Goal: Complete application form: Complete application form

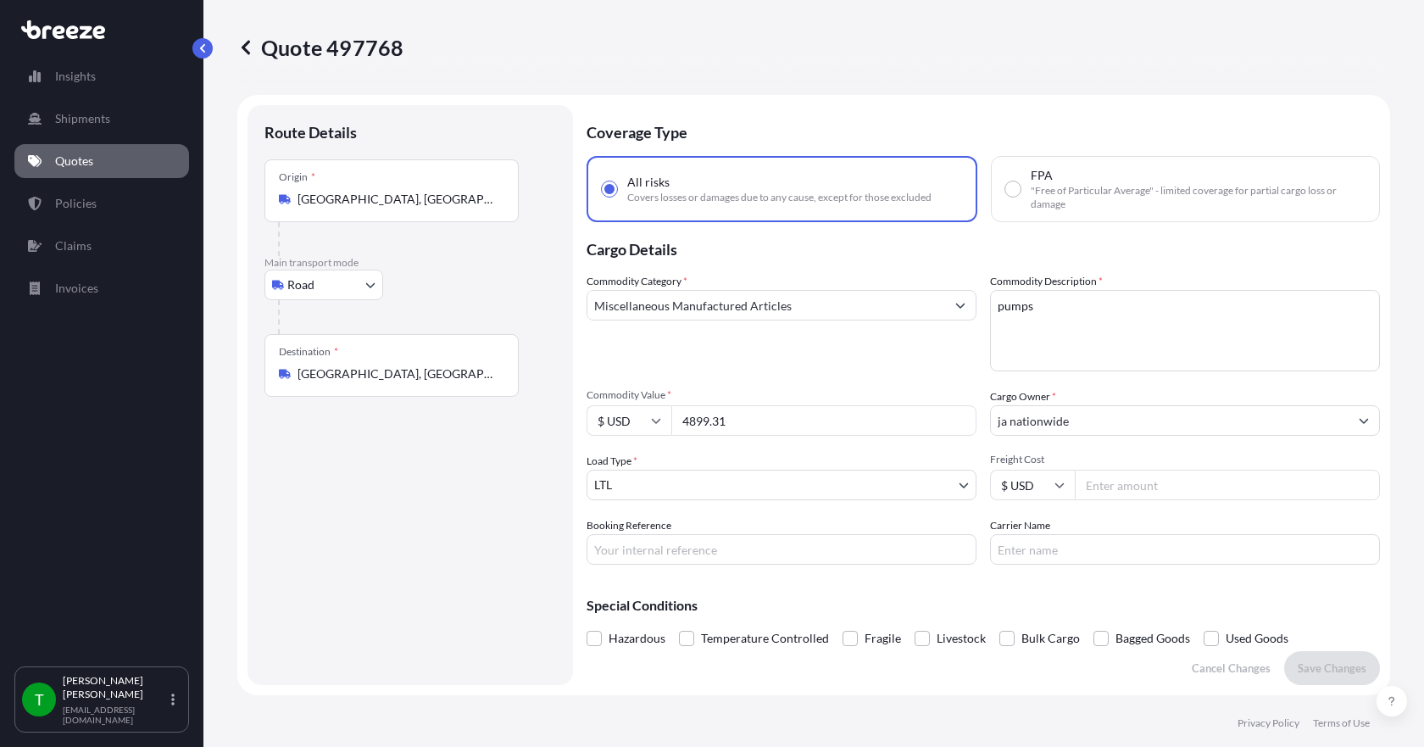
select select "Road"
select select "1"
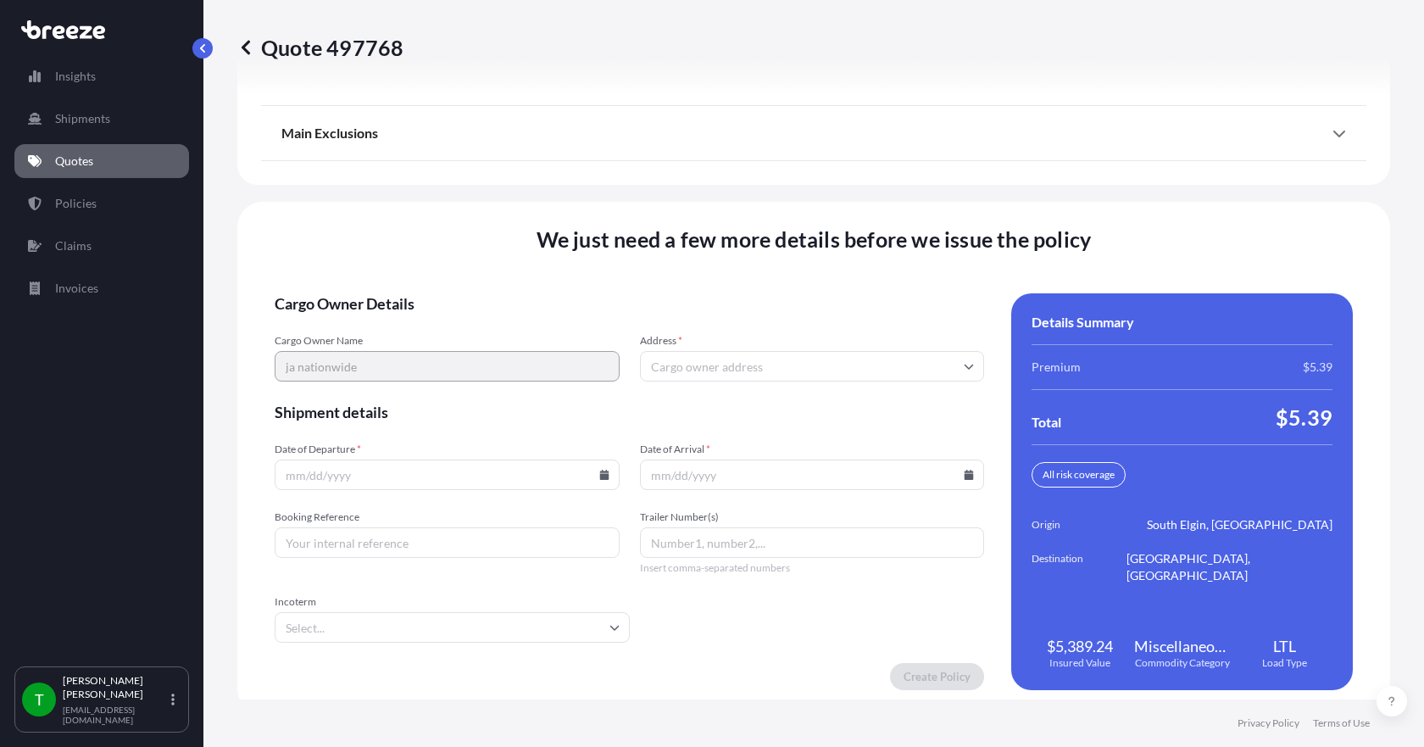
scroll to position [2220, 0]
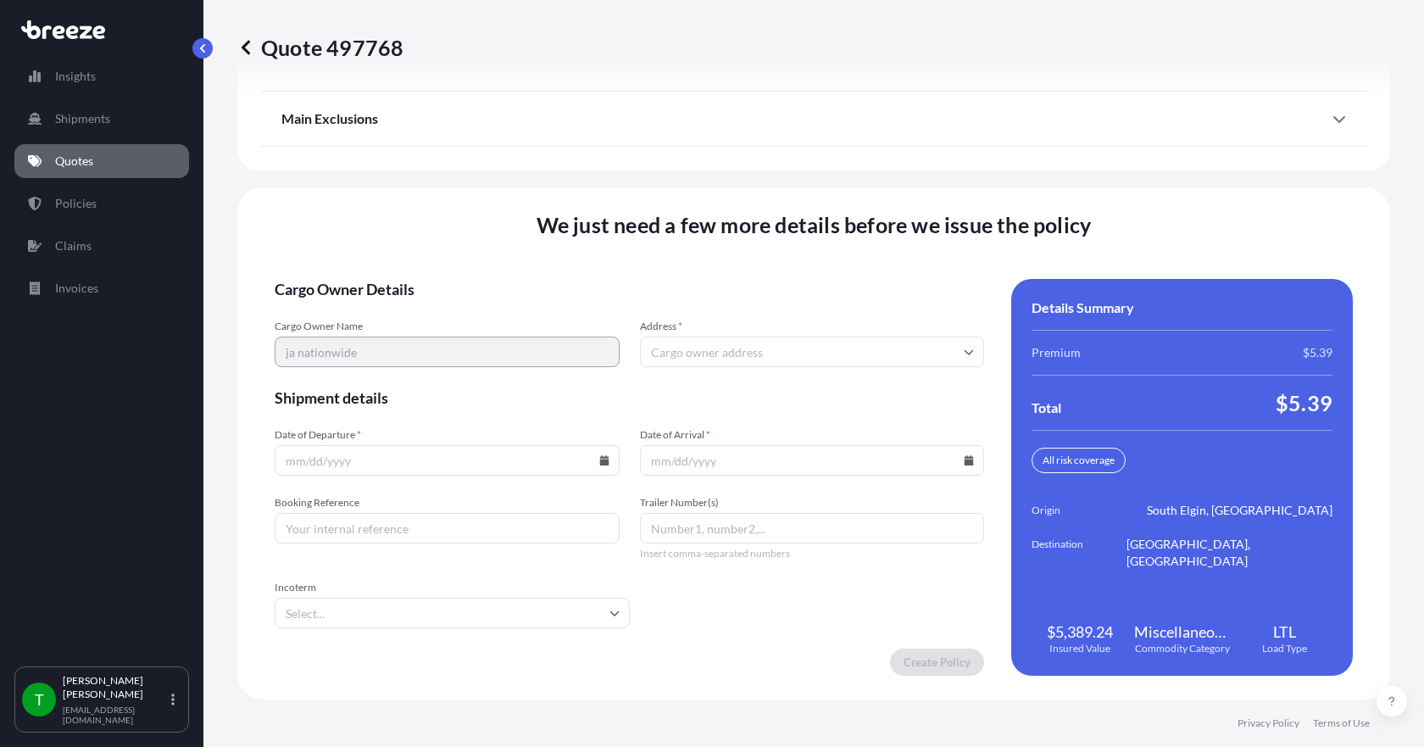
click at [722, 342] on input "Address *" at bounding box center [812, 351] width 345 height 31
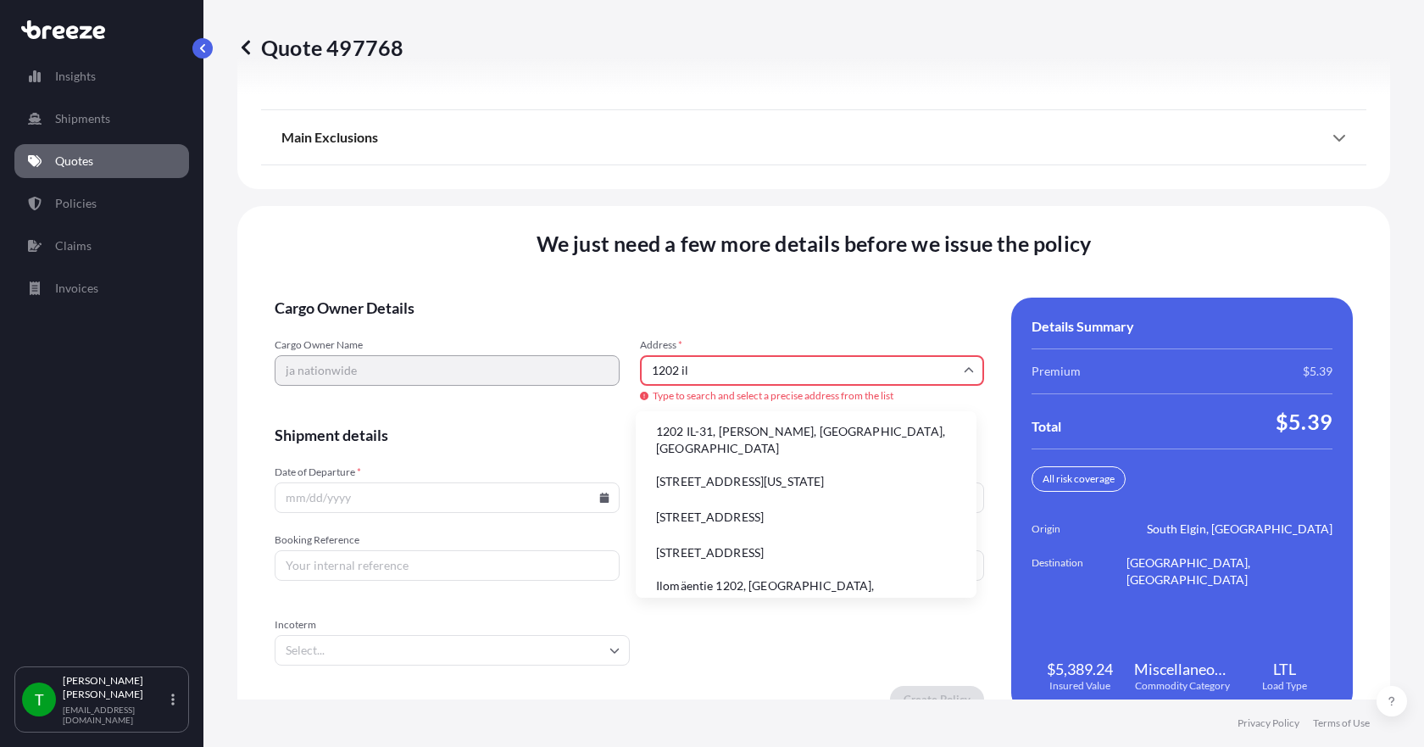
click at [705, 432] on li "1202 IL-31, [PERSON_NAME], [GEOGRAPHIC_DATA], [GEOGRAPHIC_DATA]" at bounding box center [805, 440] width 327 height 44
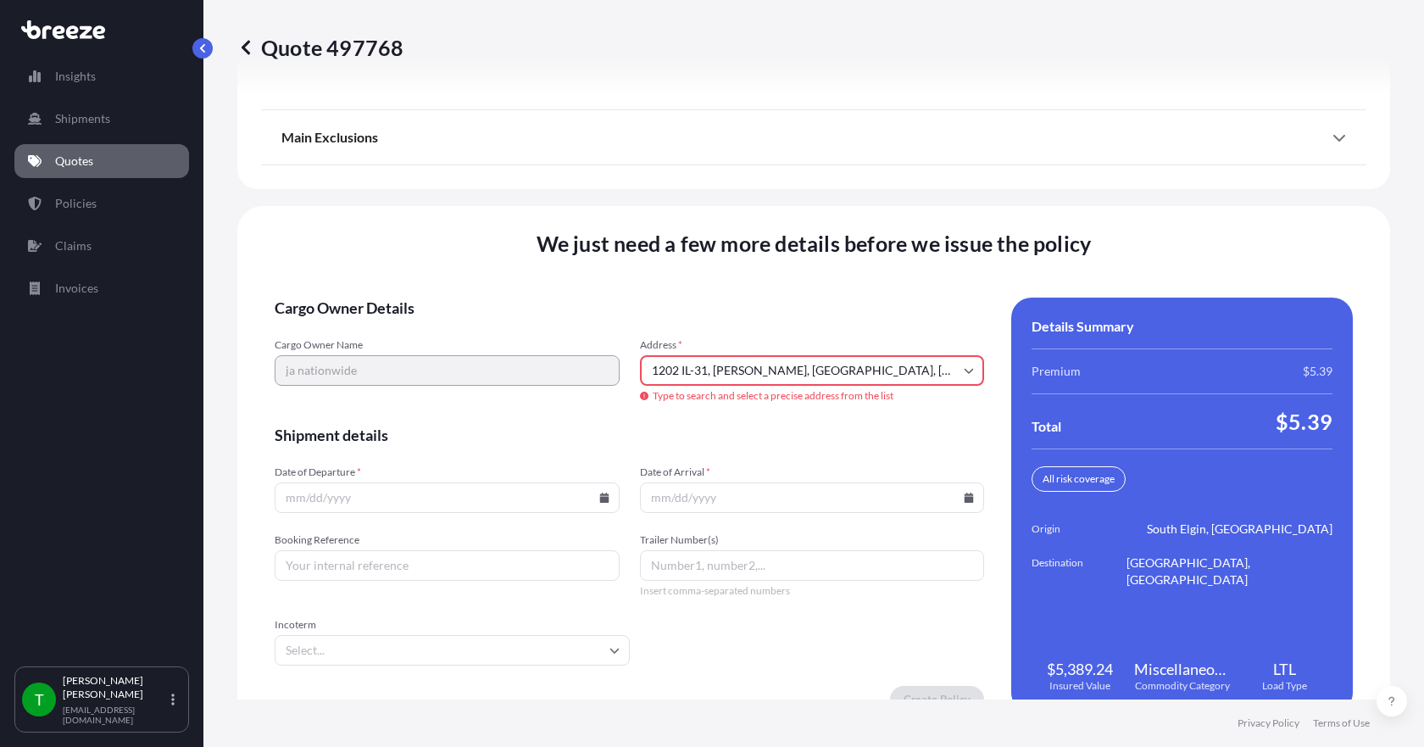
type input "[STREET_ADDRESS][PERSON_NAME]"
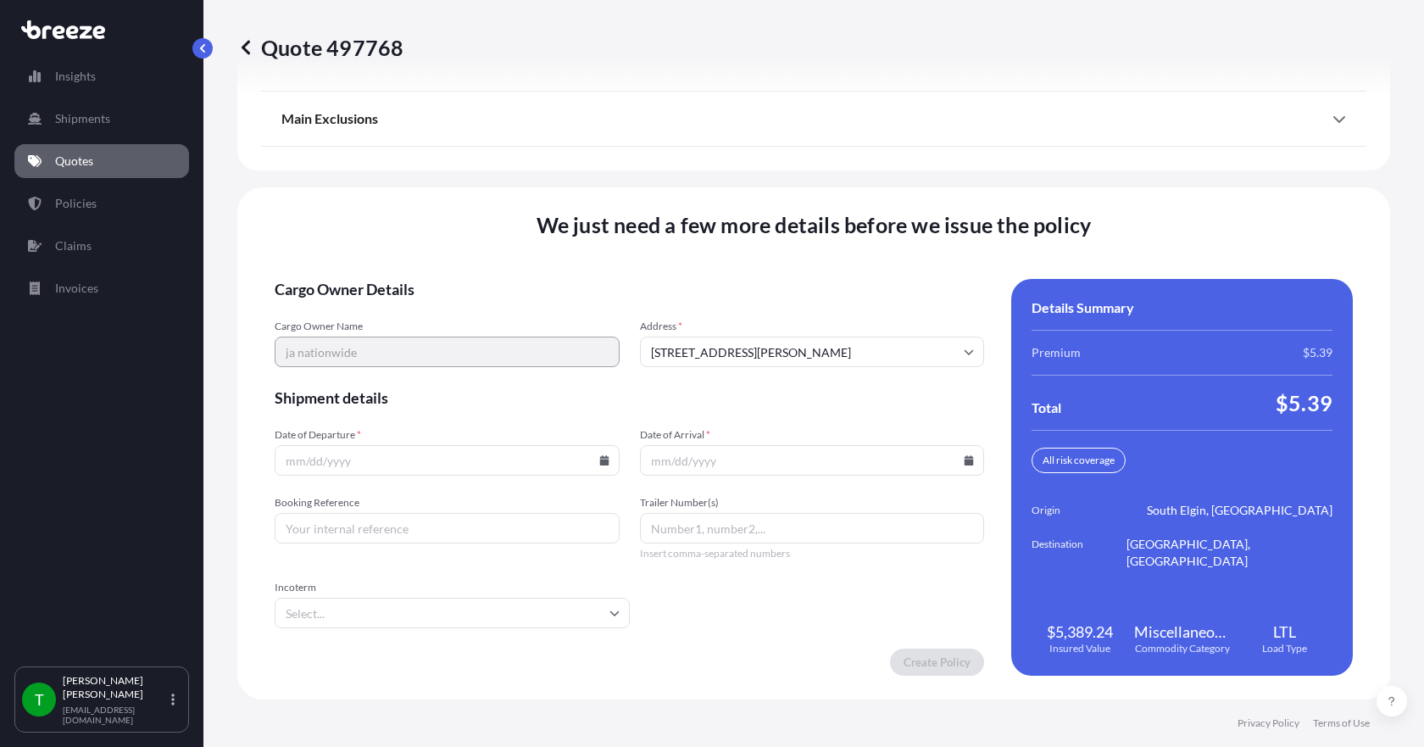
click at [601, 457] on icon at bounding box center [603, 460] width 9 height 10
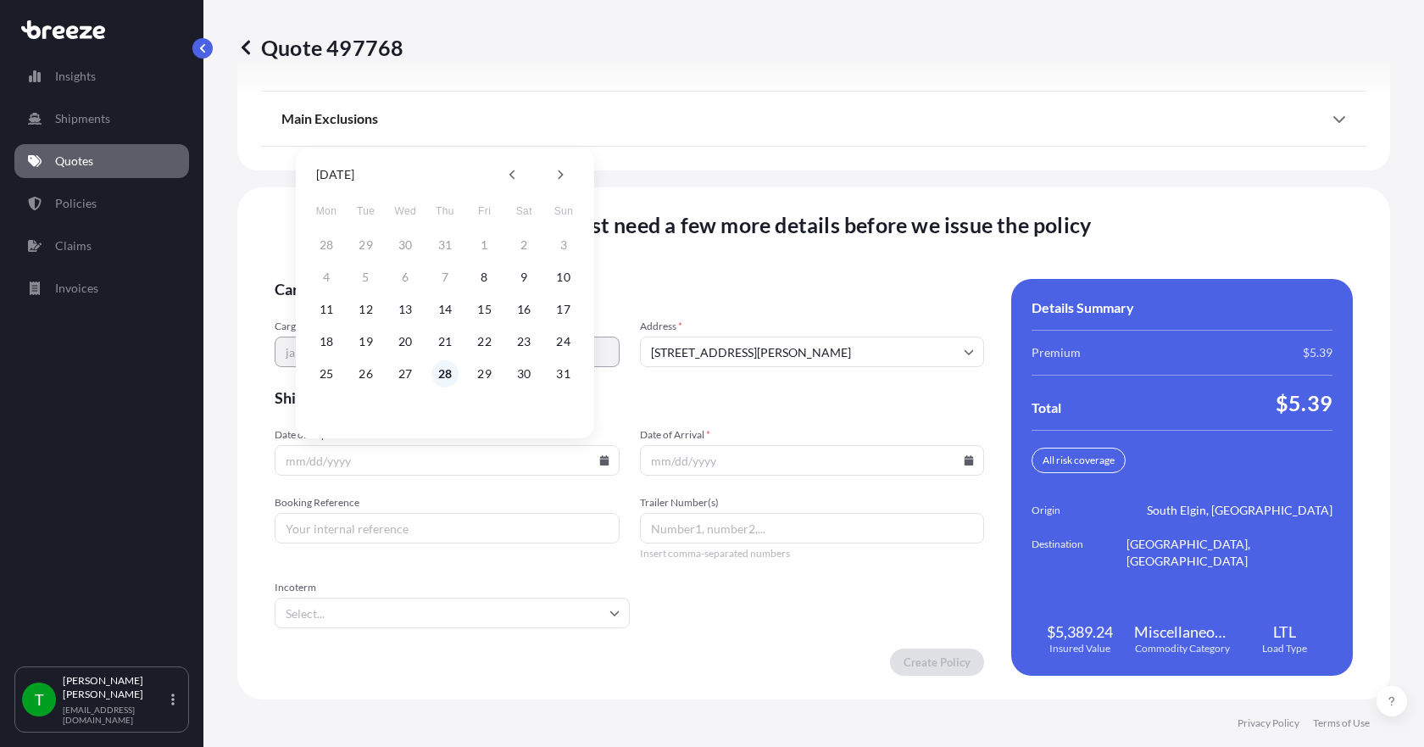
click at [450, 370] on button "28" at bounding box center [444, 373] width 27 height 27
type input "[DATE]"
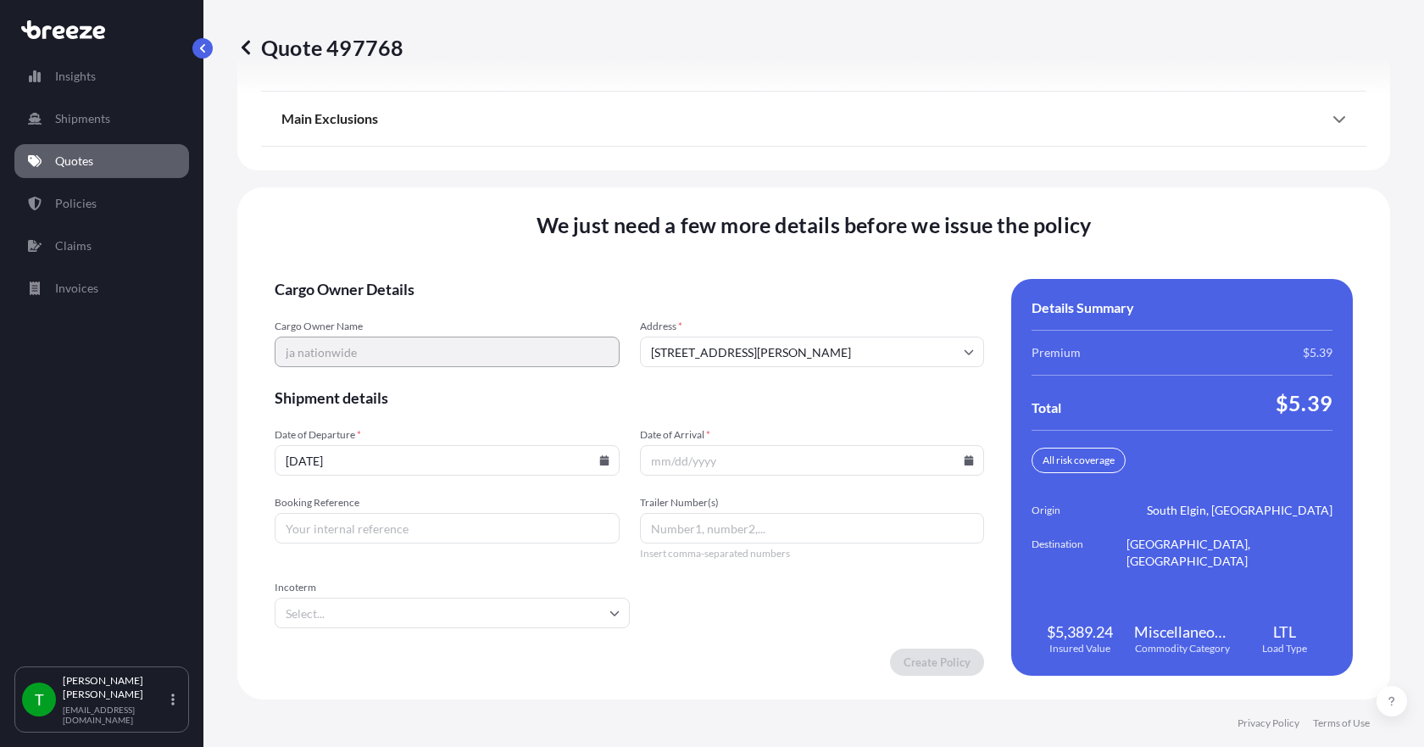
click at [965, 462] on icon at bounding box center [969, 460] width 9 height 10
click at [921, 175] on icon at bounding box center [921, 175] width 7 height 10
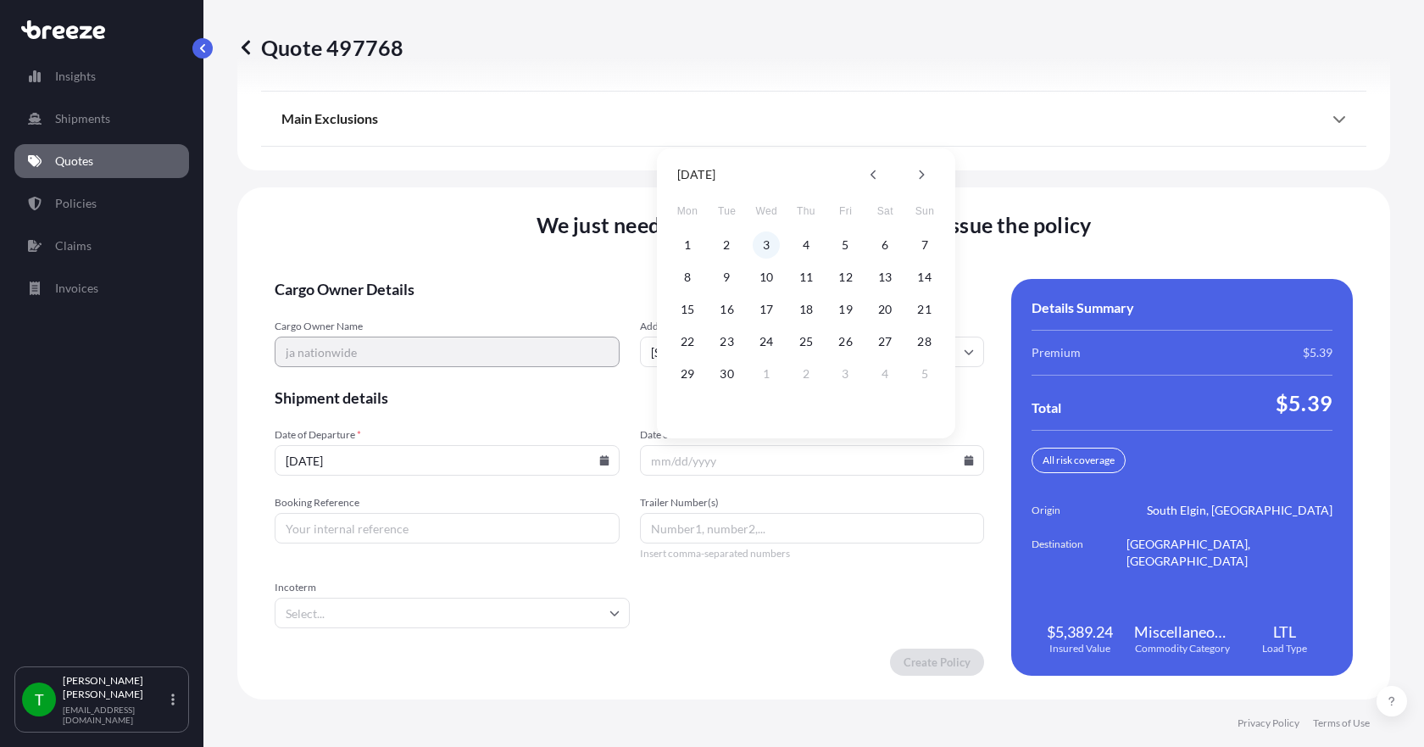
click at [770, 244] on button "3" at bounding box center [766, 244] width 27 height 27
type input "[DATE]"
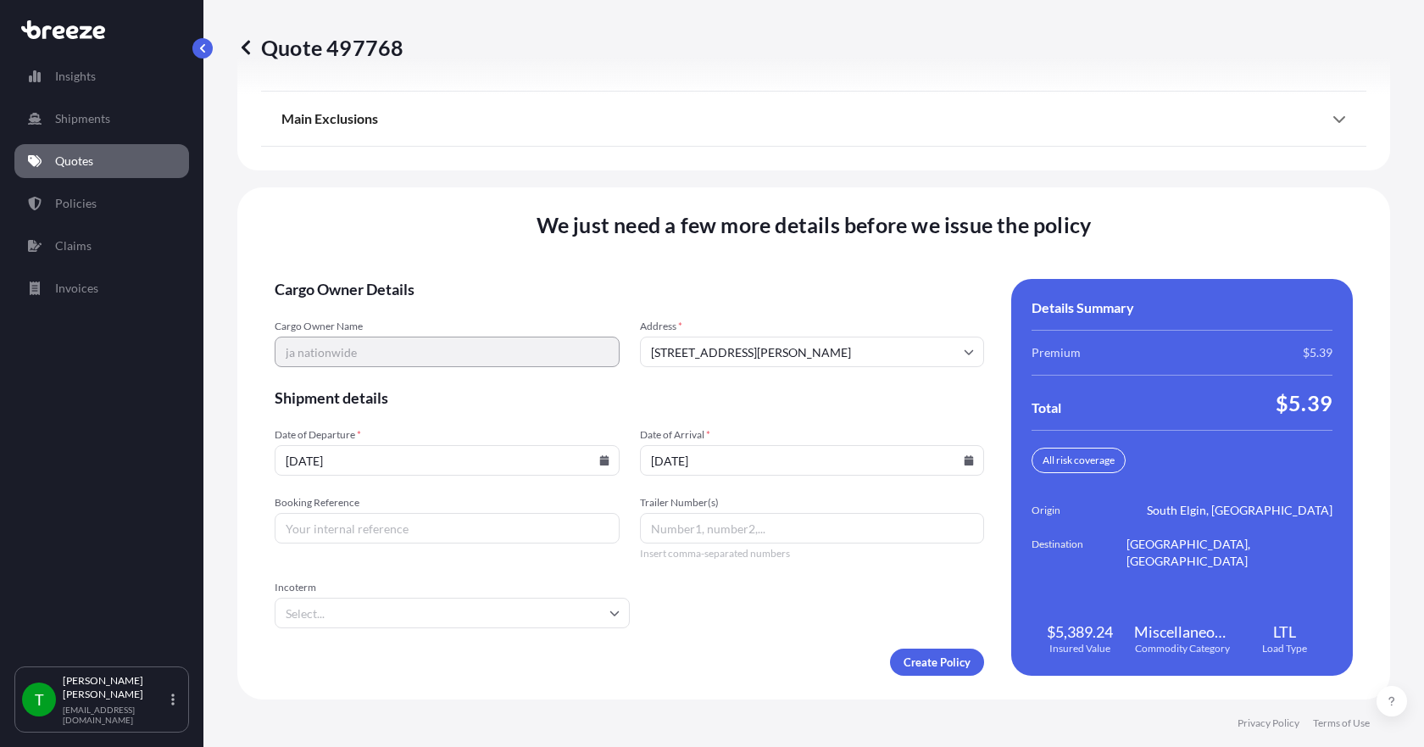
click at [448, 525] on input "Booking Reference" at bounding box center [447, 528] width 345 height 31
type input "348655"
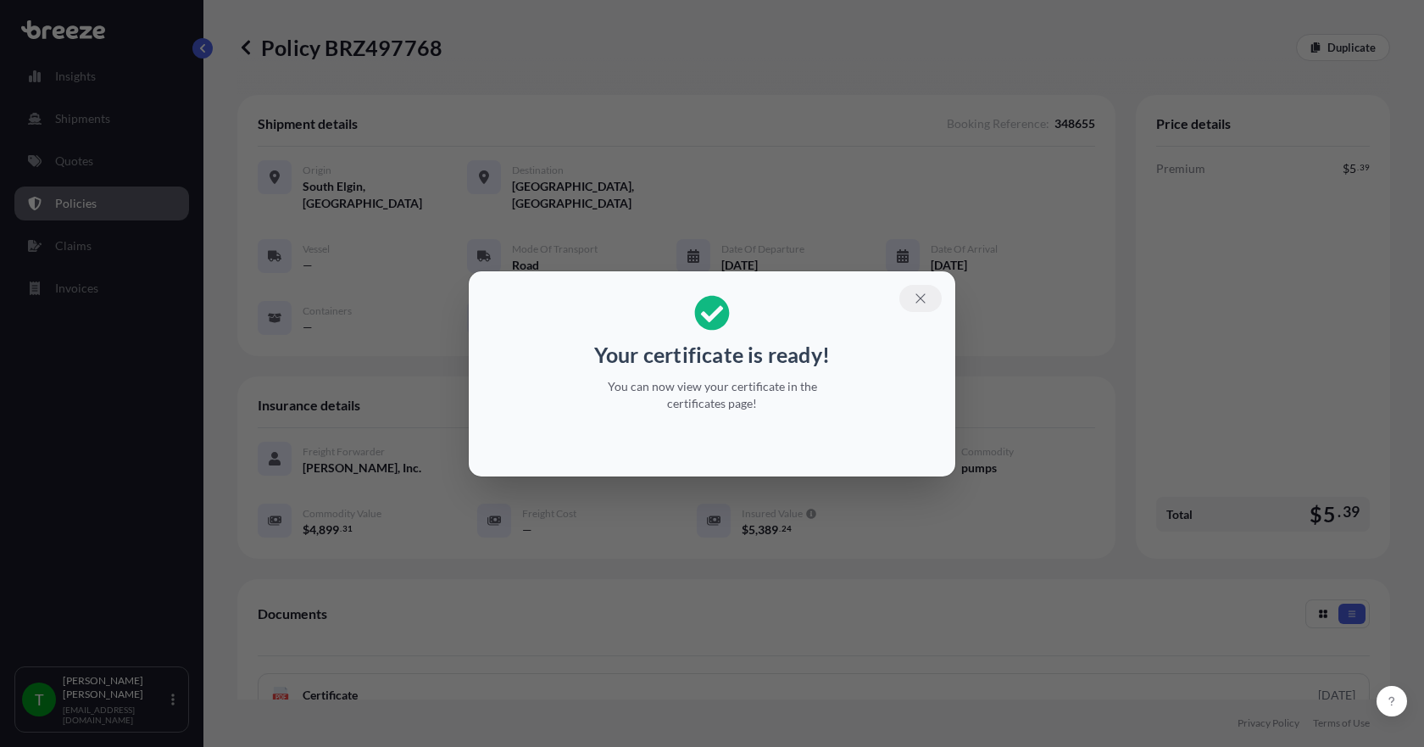
click at [926, 295] on icon "button" at bounding box center [920, 298] width 15 height 15
